Goal: Information Seeking & Learning: Check status

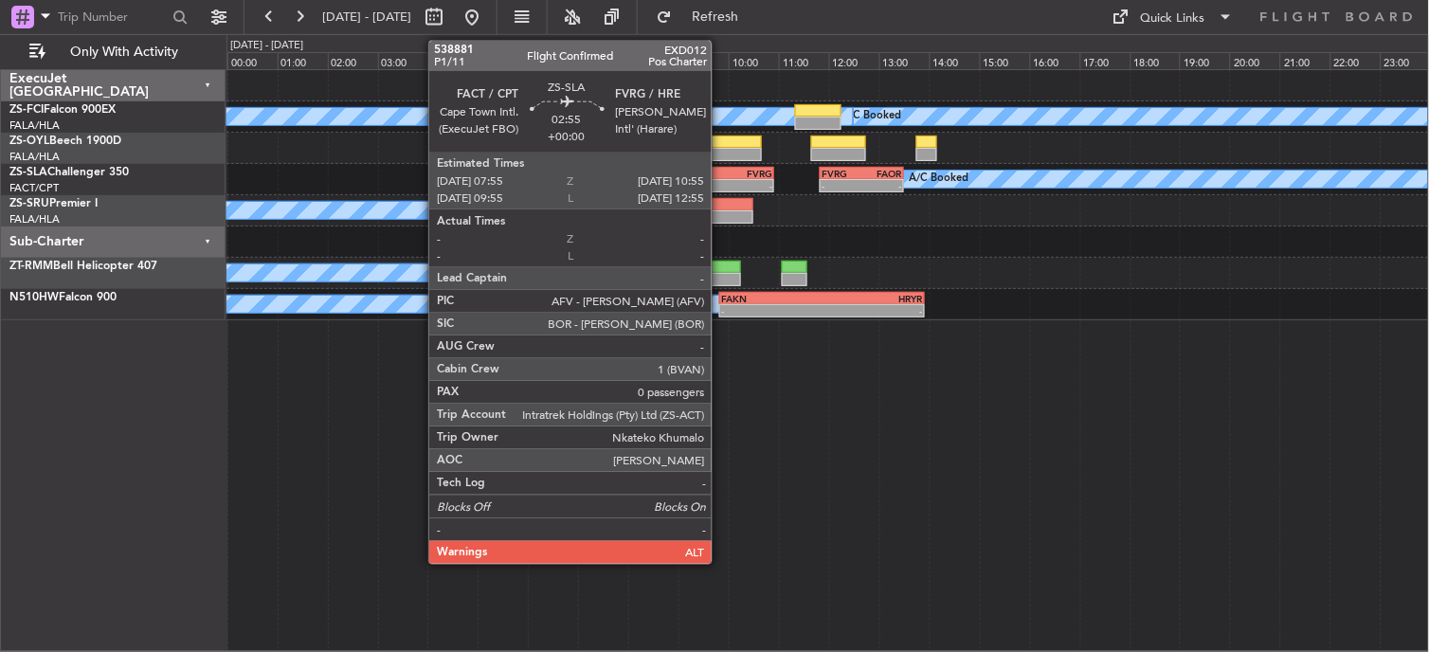
click at [721, 176] on div "FVRG" at bounding box center [735, 173] width 74 height 11
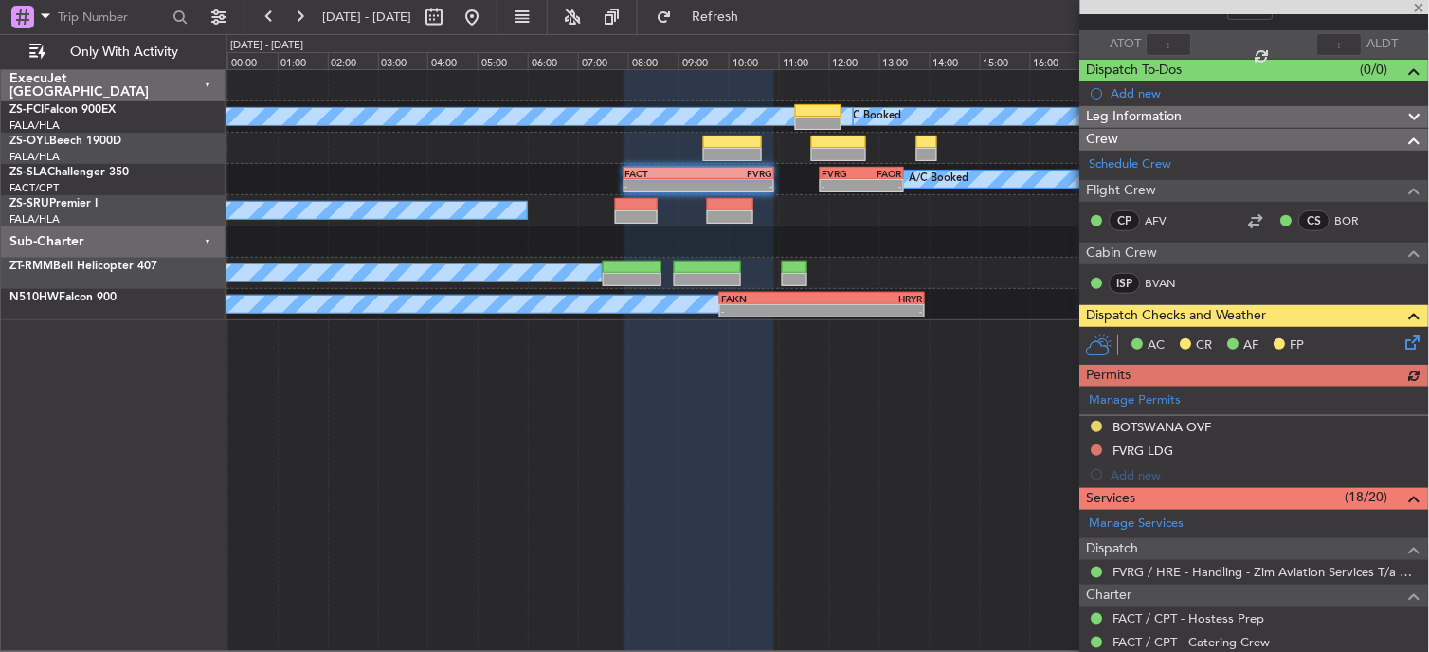
scroll to position [105, 0]
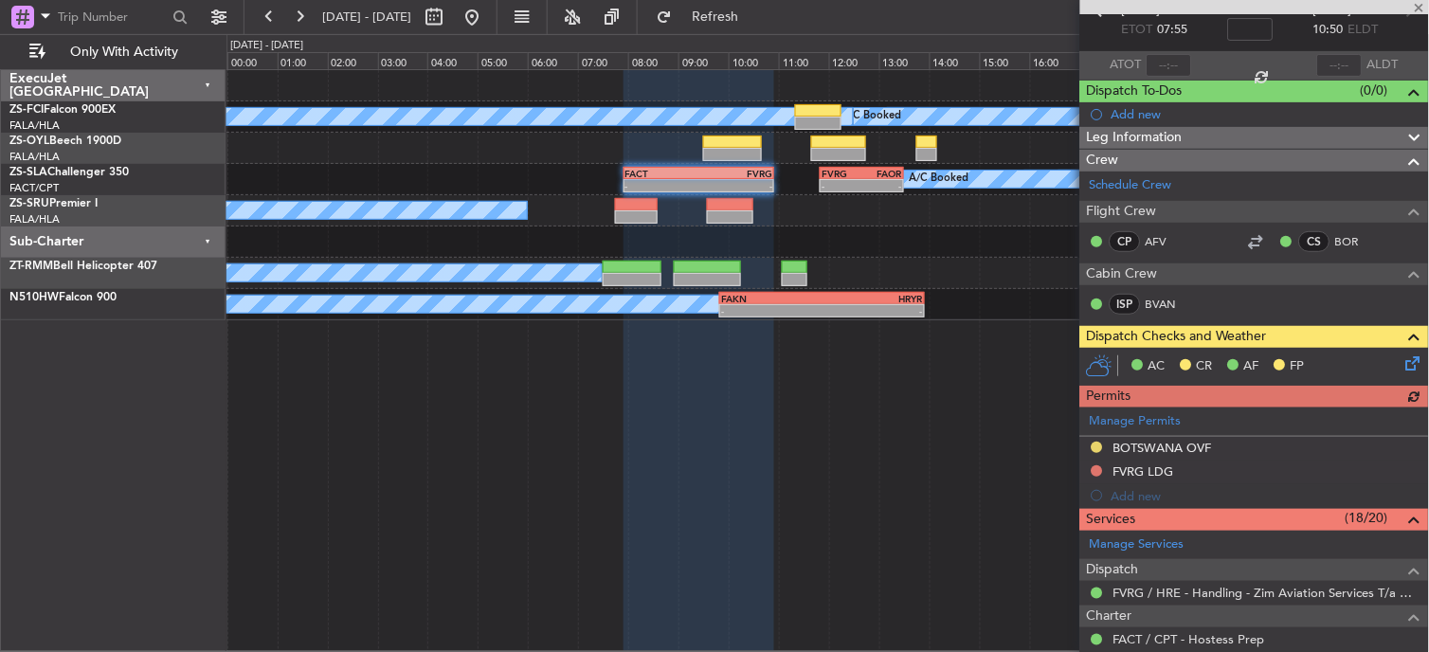
click at [1385, 364] on div "AC CR AF FP" at bounding box center [1263, 366] width 279 height 28
click at [1402, 362] on icon at bounding box center [1409, 359] width 15 height 15
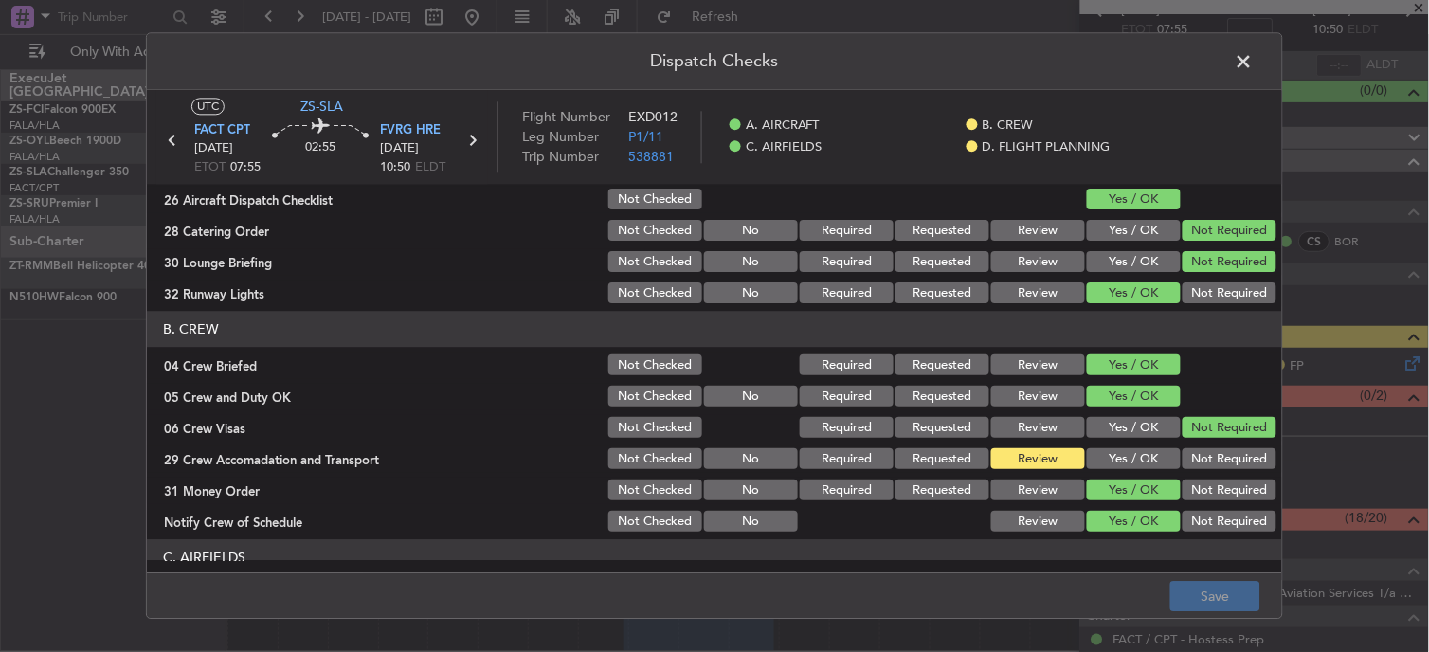
scroll to position [0, 0]
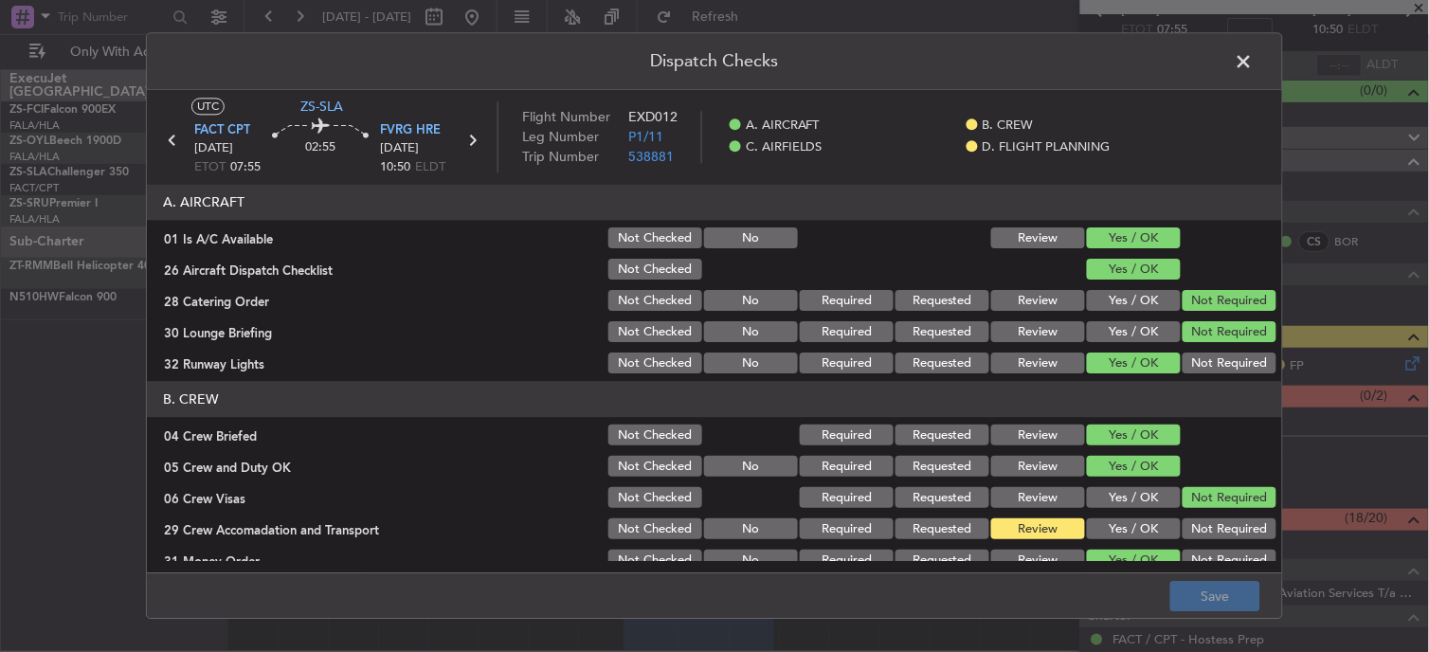
click at [1253, 57] on span at bounding box center [1253, 66] width 0 height 38
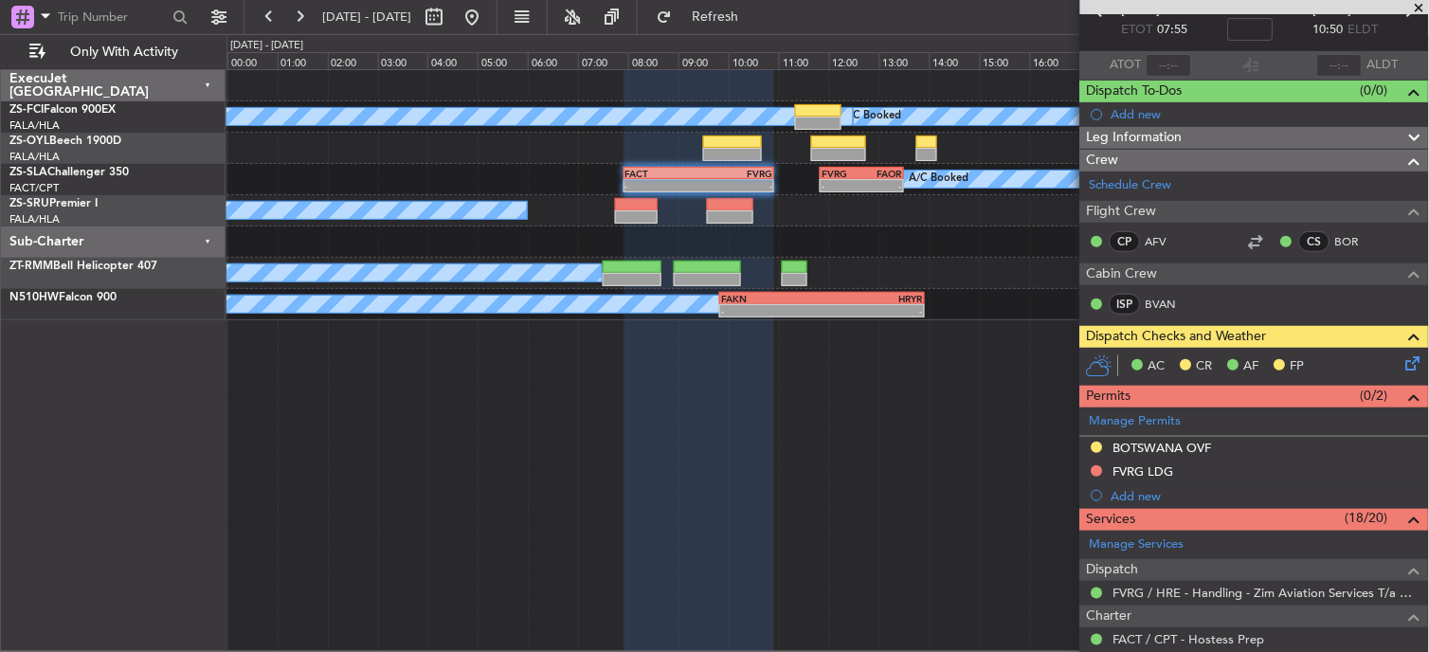
click at [1417, 5] on span at bounding box center [1419, 8] width 19 height 17
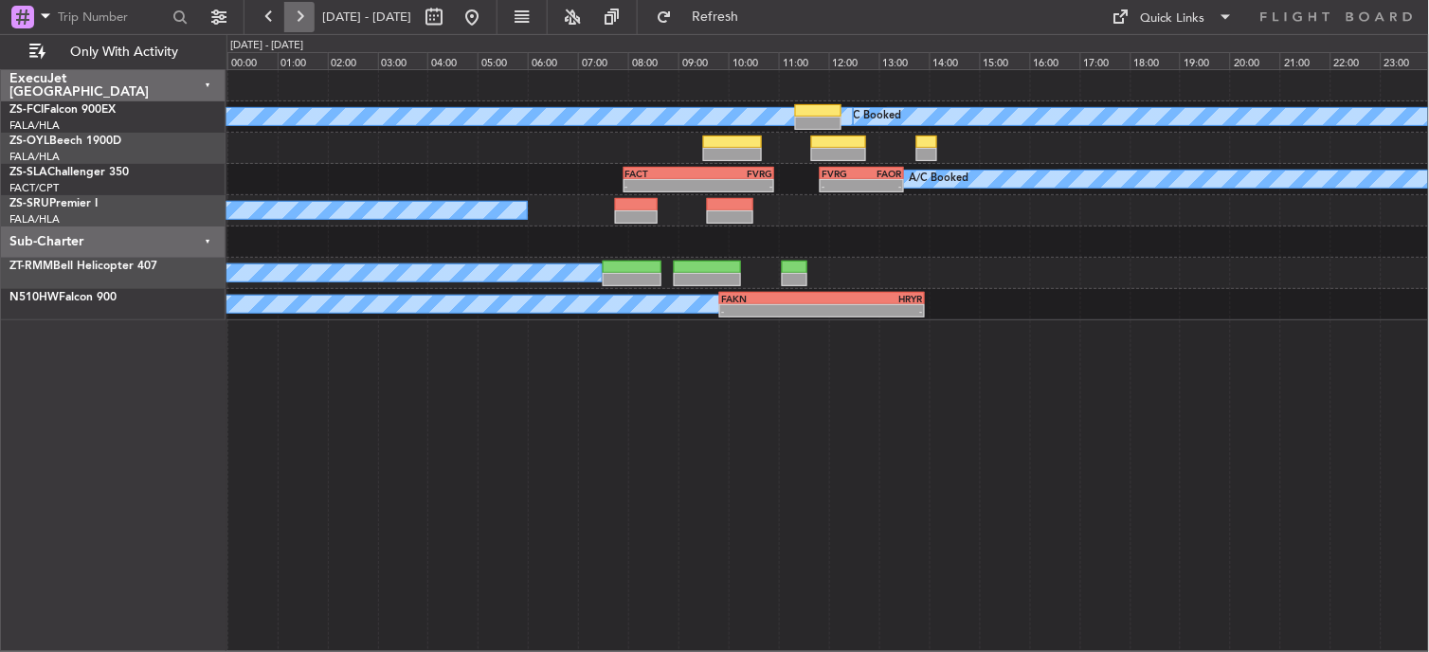
click at [284, 6] on button at bounding box center [299, 17] width 30 height 30
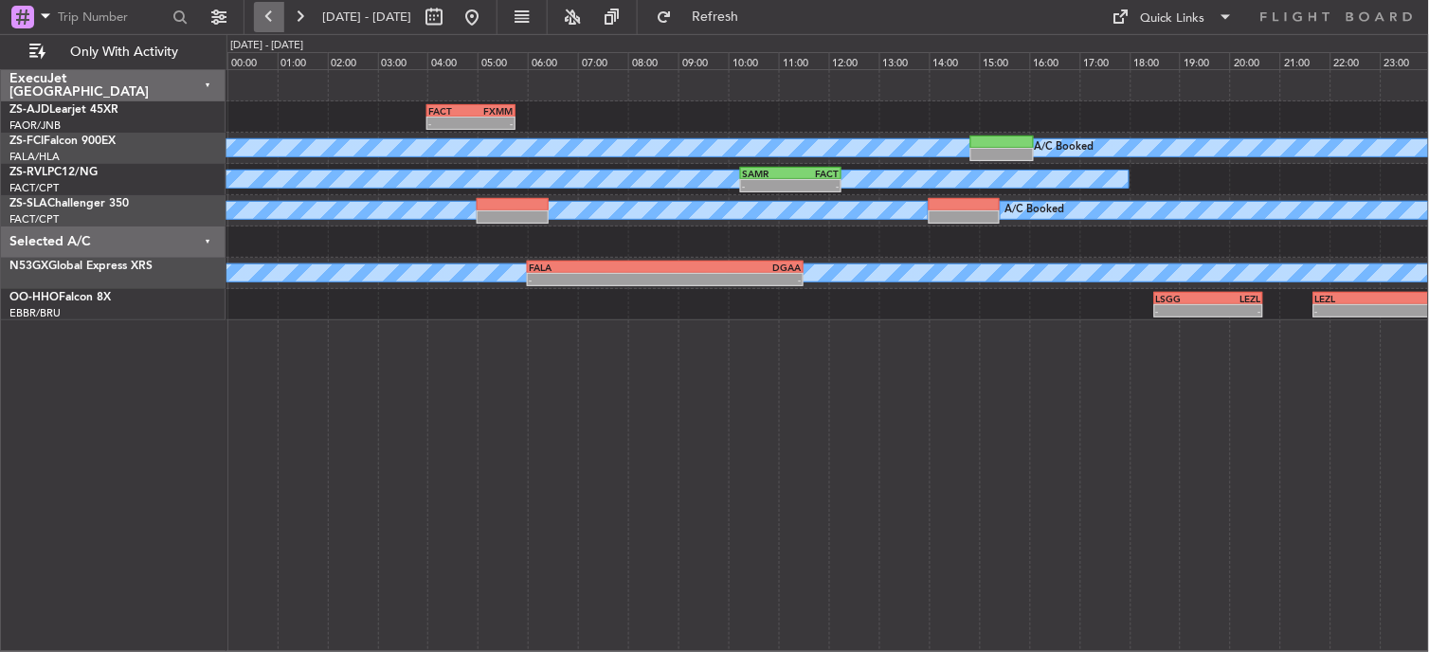
click at [275, 15] on button at bounding box center [269, 17] width 30 height 30
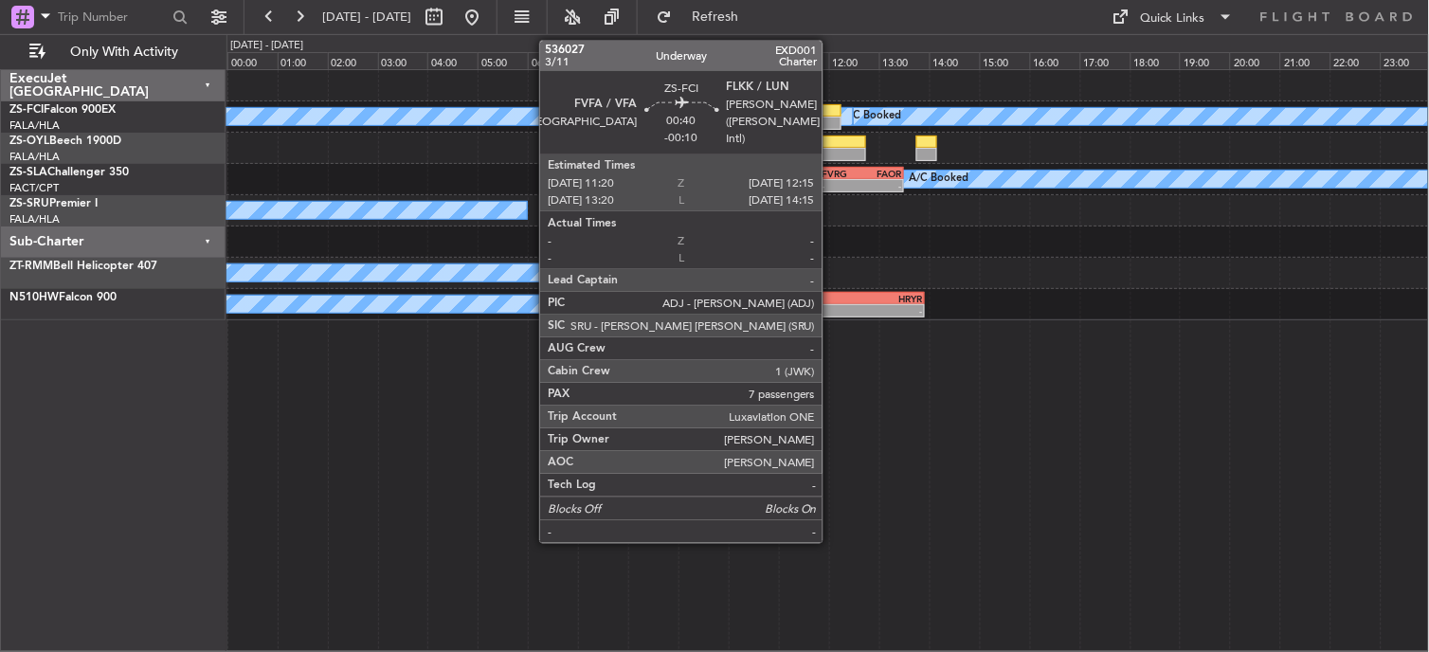
click at [832, 110] on div at bounding box center [818, 110] width 46 height 13
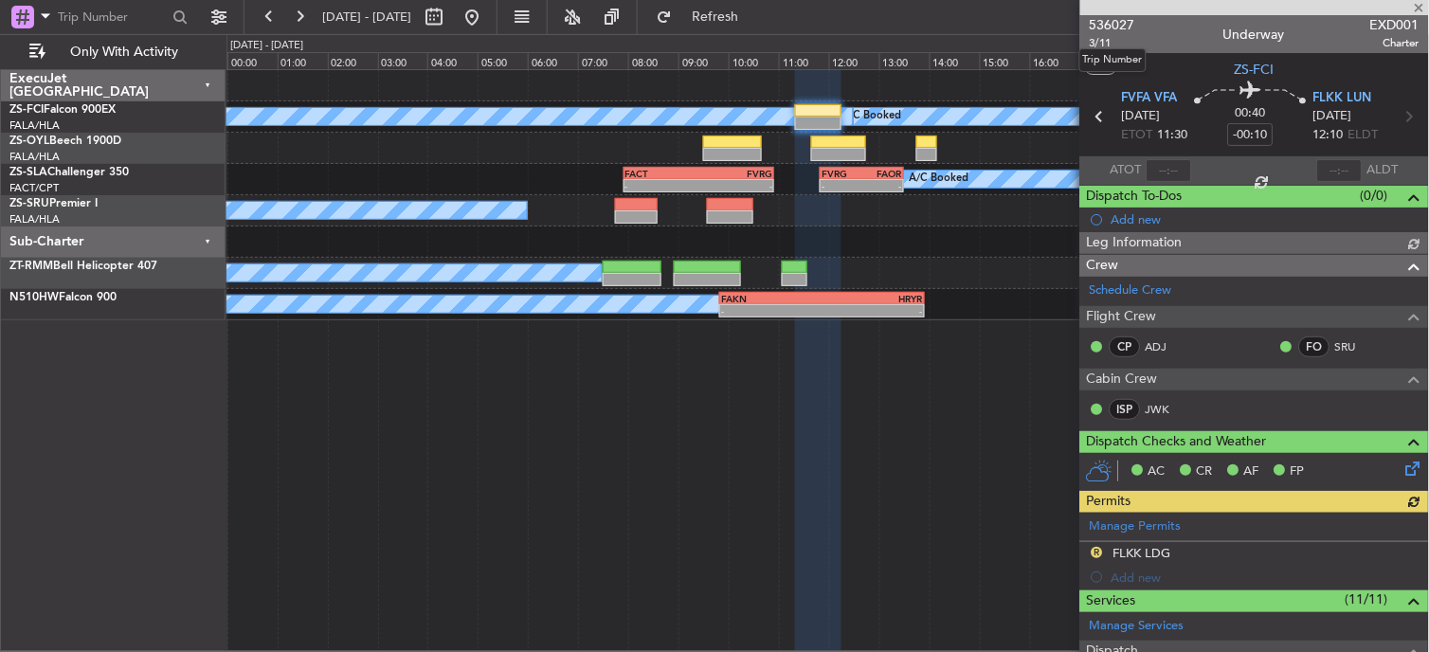
click at [1104, 23] on span "536027" at bounding box center [1111, 25] width 45 height 20
click at [303, 20] on button at bounding box center [299, 17] width 30 height 30
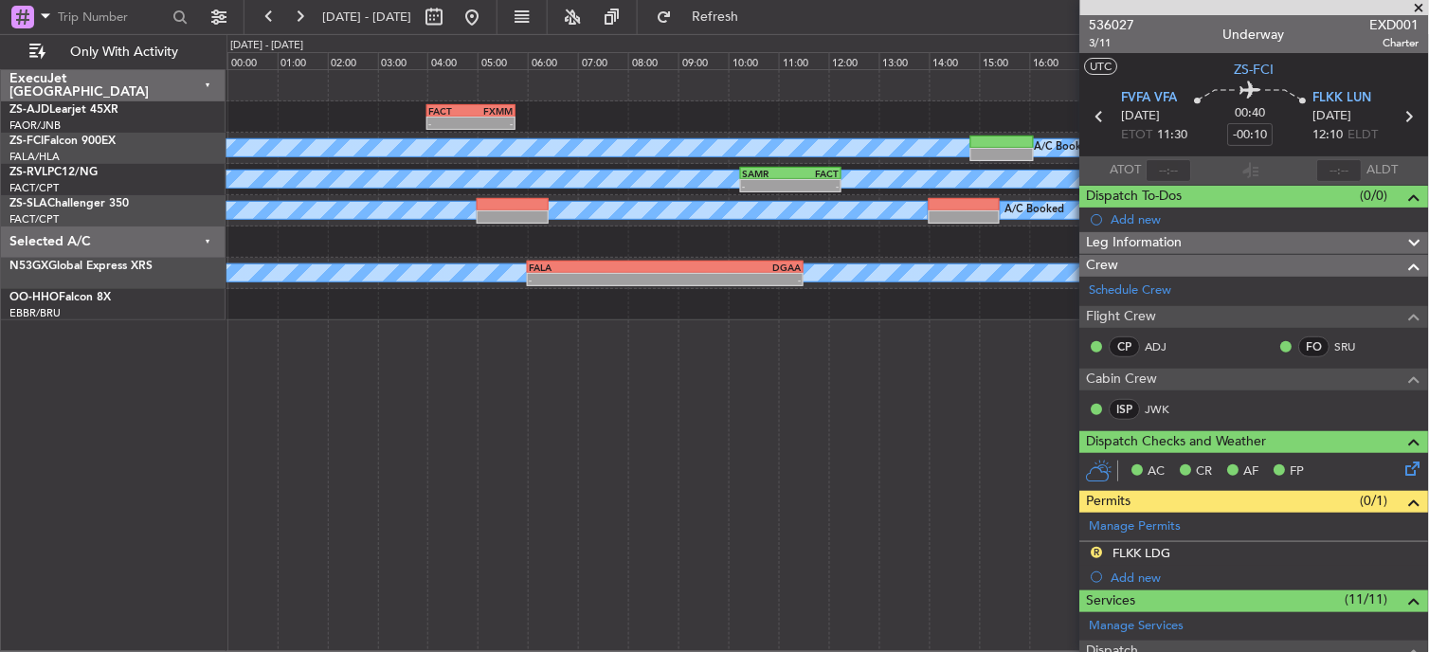
click at [1414, 3] on span at bounding box center [1419, 8] width 19 height 17
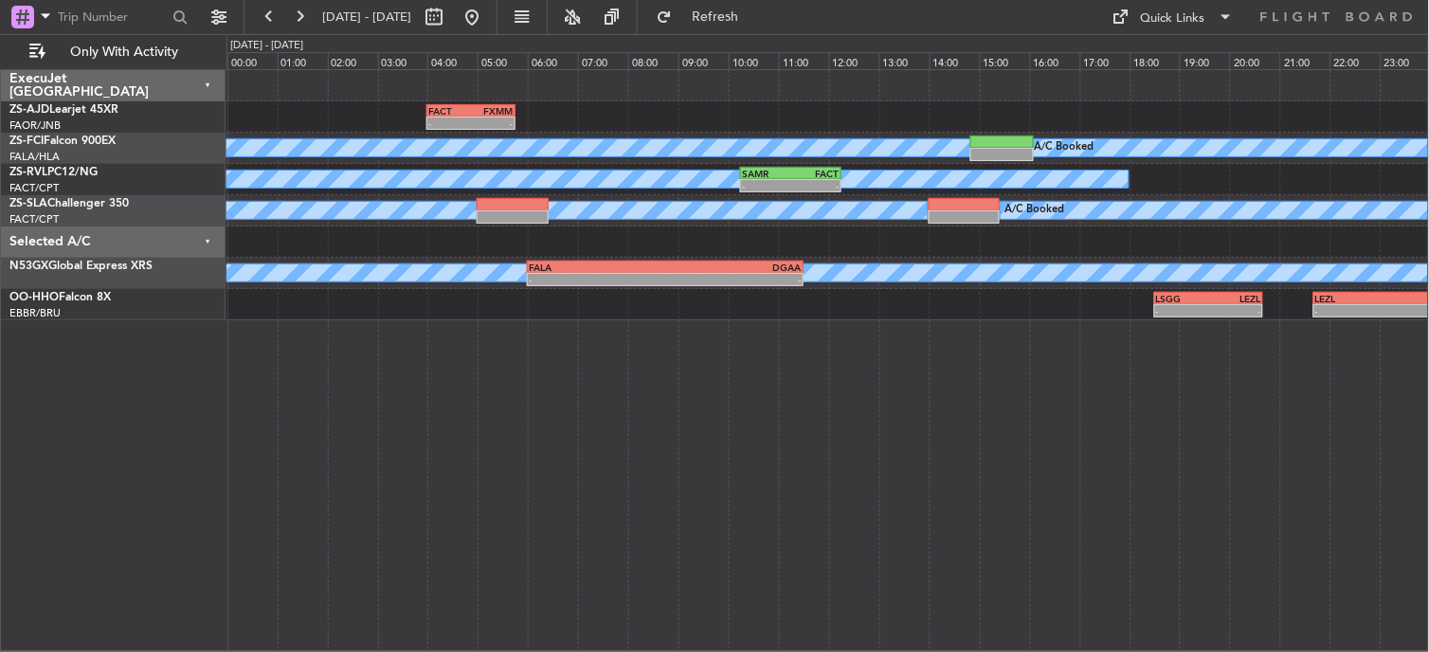
type input "0"
click at [306, 15] on button at bounding box center [299, 17] width 30 height 30
